Goal: Obtain resource: Download file/media

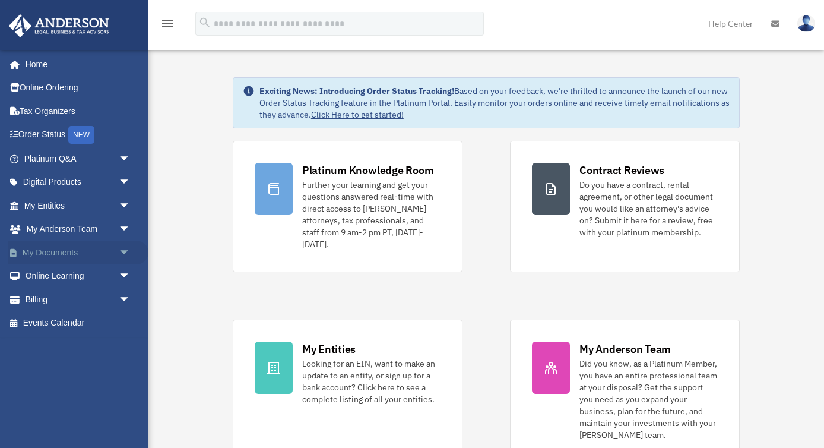
click at [134, 252] on span "arrow_drop_down" at bounding box center [131, 252] width 24 height 24
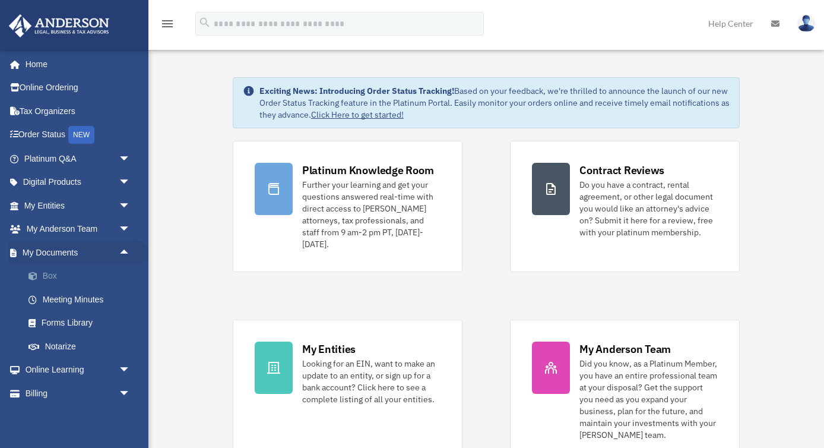
click at [52, 274] on link "Box" at bounding box center [83, 276] width 132 height 24
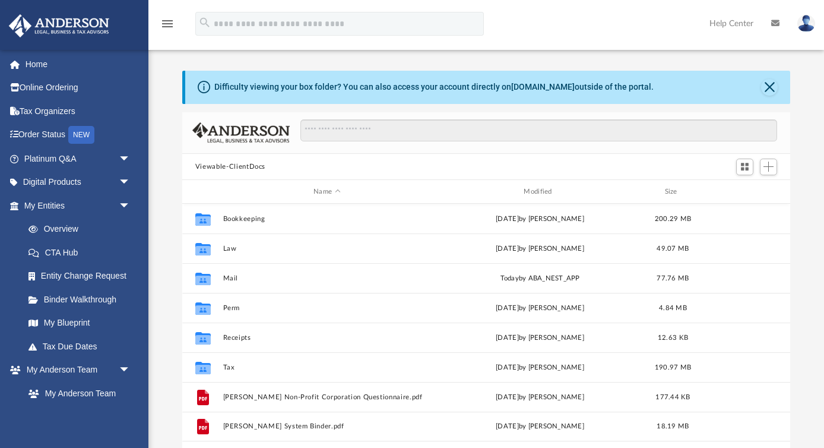
scroll to position [270, 608]
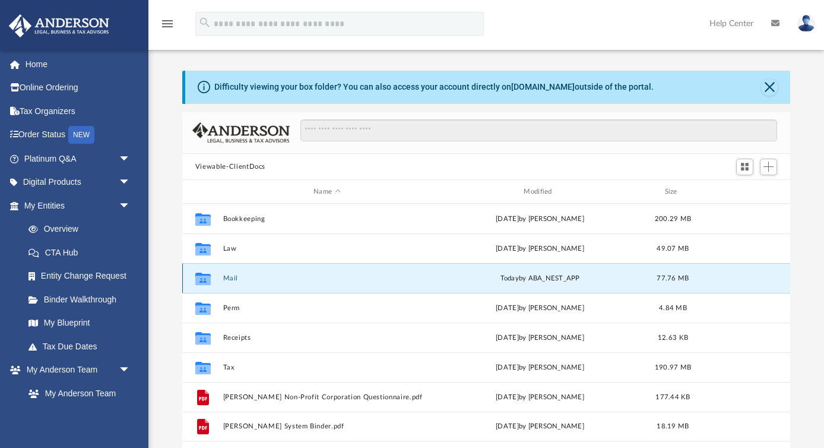
click at [226, 278] on button "Mail" at bounding box center [327, 278] width 208 height 8
click at [232, 278] on button "Mail" at bounding box center [327, 278] width 208 height 8
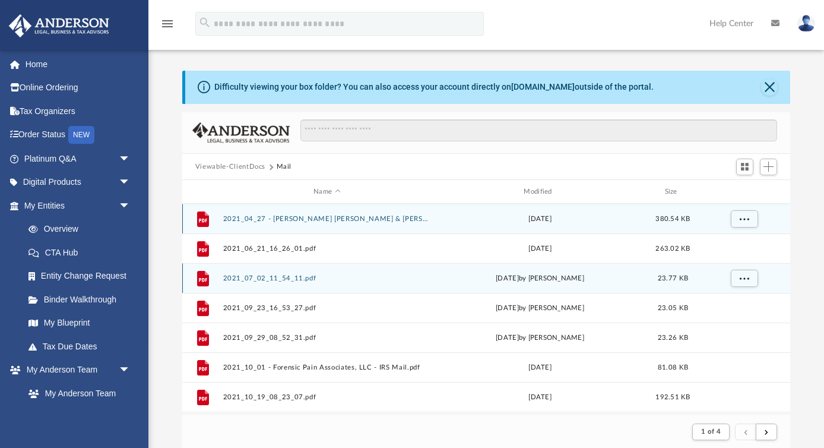
scroll to position [1, 1]
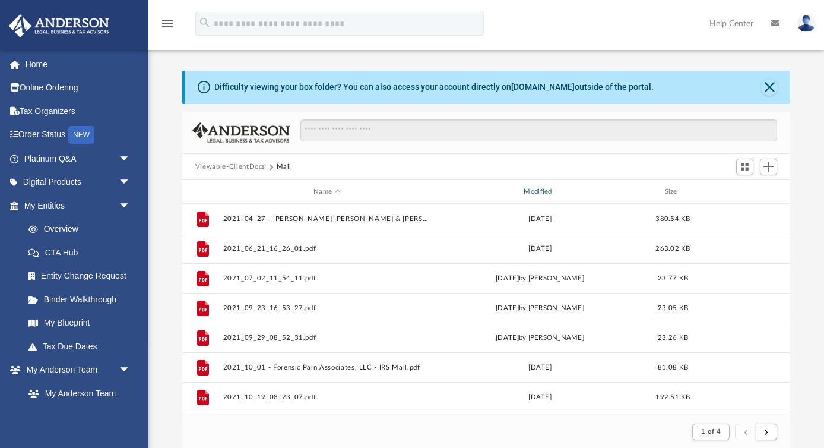
click at [542, 192] on div "Modified" at bounding box center [540, 191] width 208 height 11
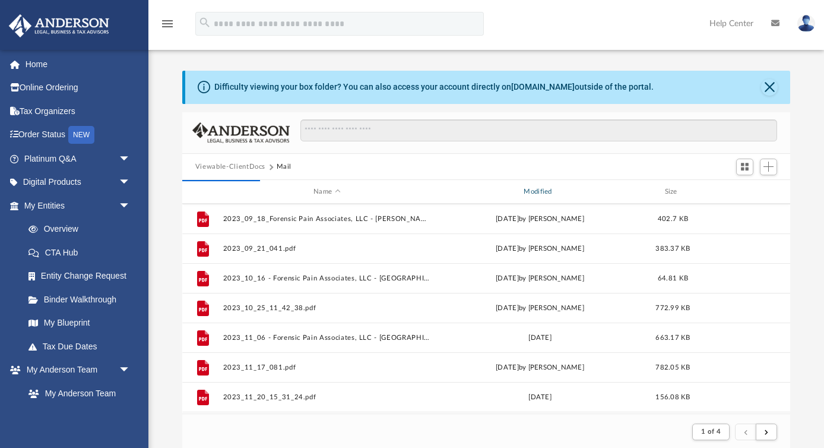
scroll to position [1274, 0]
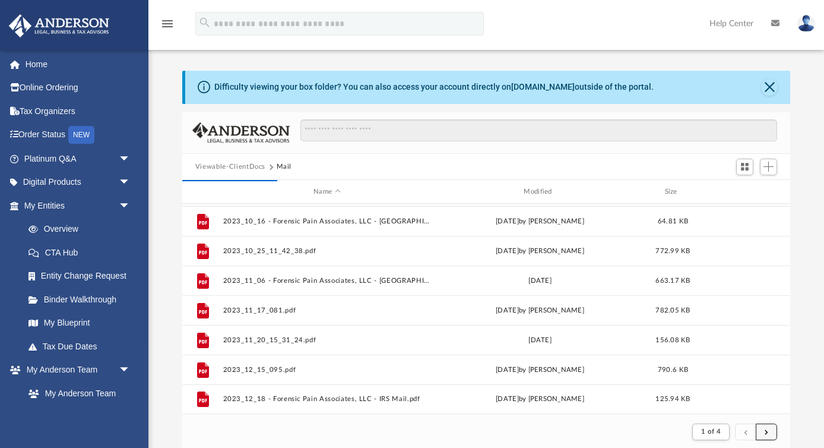
click at [773, 437] on button "submit" at bounding box center [766, 431] width 21 height 17
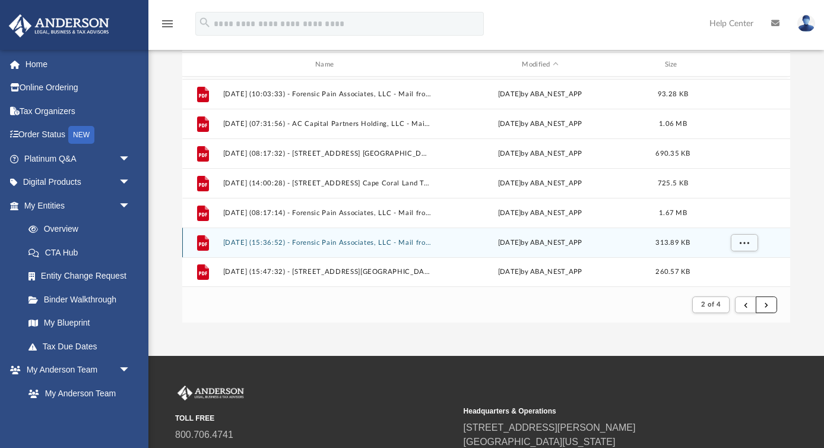
scroll to position [132, 0]
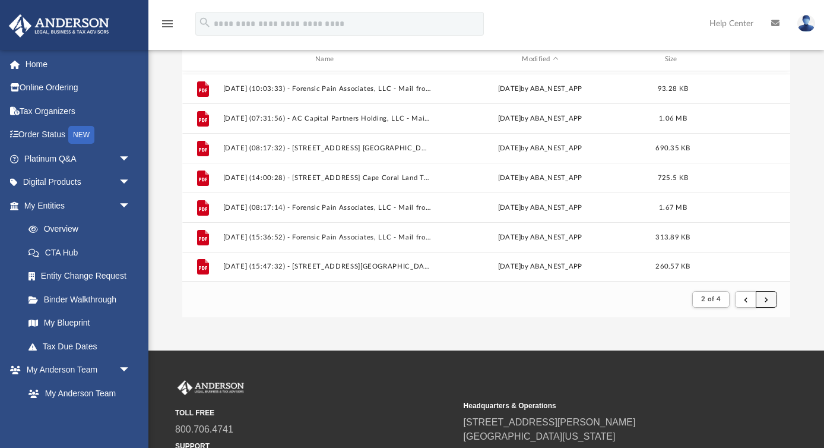
click at [771, 302] on button "submit" at bounding box center [766, 299] width 21 height 17
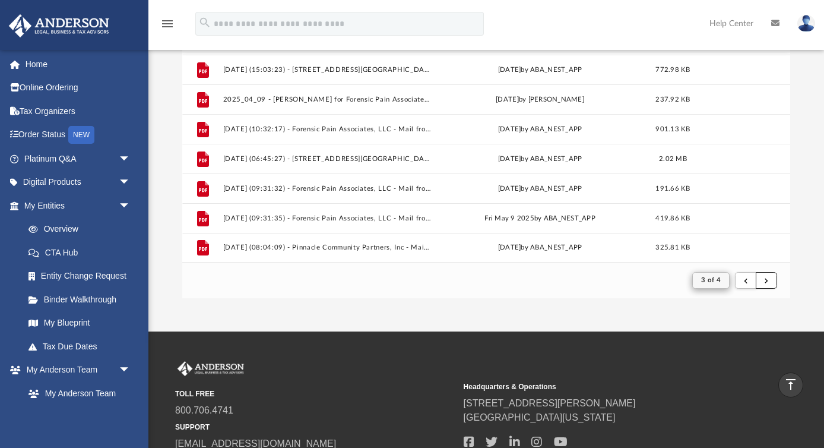
scroll to position [138, 0]
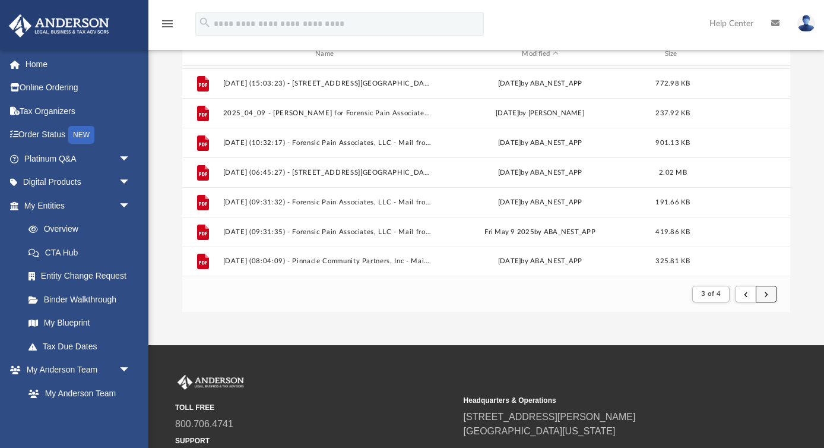
click at [763, 298] on button "submit" at bounding box center [766, 294] width 21 height 17
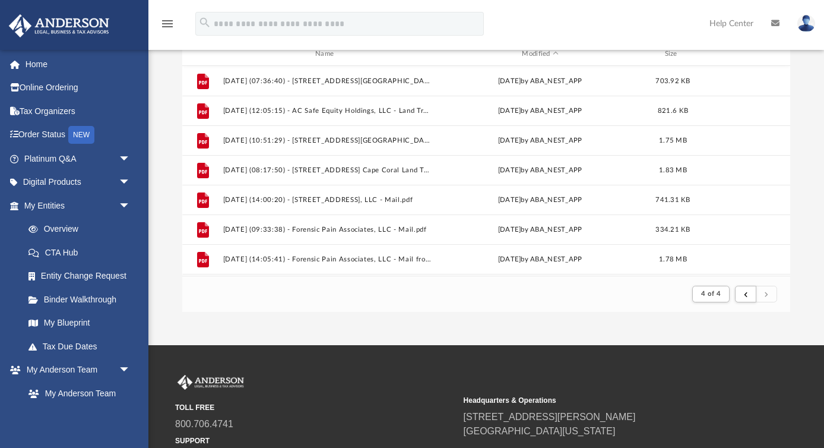
scroll to position [57, 0]
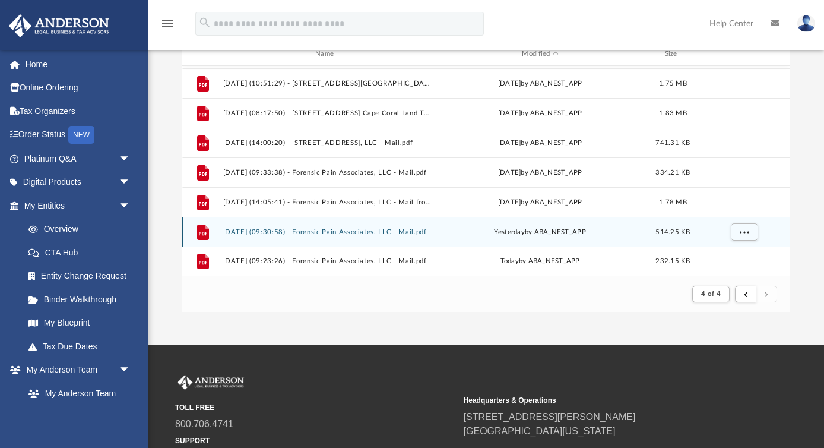
click at [346, 233] on button "[DATE] (09:30:58) - Forensic Pain Associates, LLC - Mail.pdf" at bounding box center [327, 232] width 208 height 8
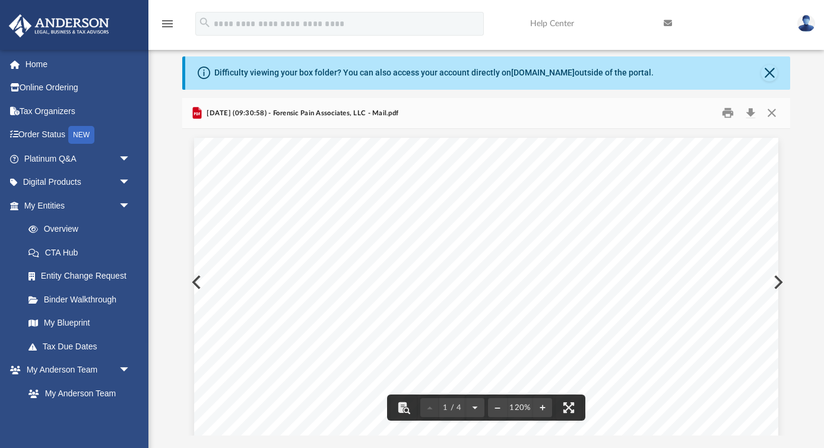
scroll to position [0, 0]
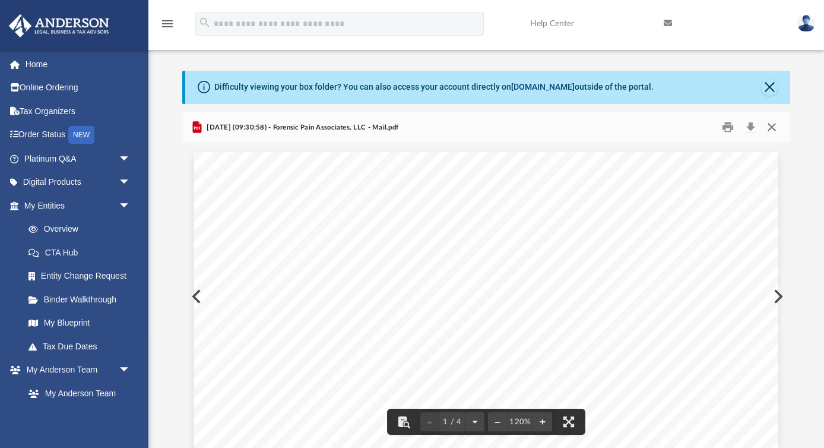
click at [776, 136] on button "Close" at bounding box center [771, 127] width 21 height 18
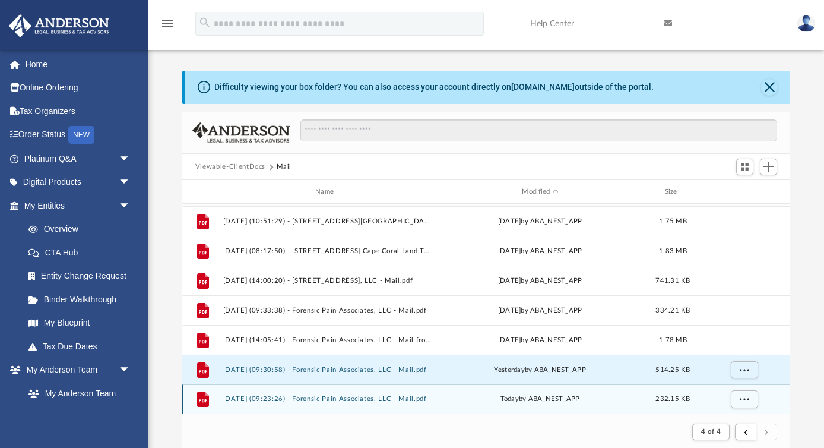
click at [352, 398] on button "[DATE] (09:23:26) - Forensic Pain Associates, LLC - Mail.pdf" at bounding box center [327, 399] width 208 height 8
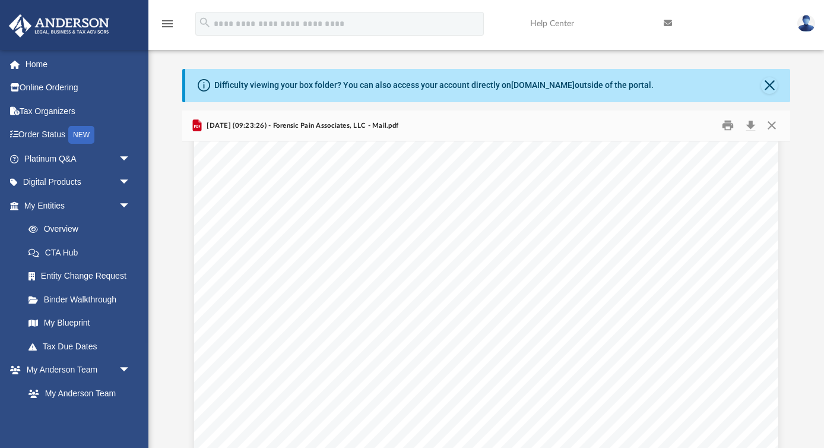
scroll to position [333, 0]
